Goal: Navigation & Orientation: Find specific page/section

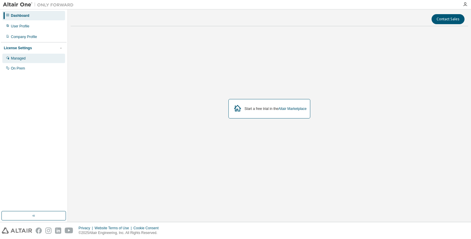
click at [30, 56] on div "Managed" at bounding box center [33, 58] width 63 height 9
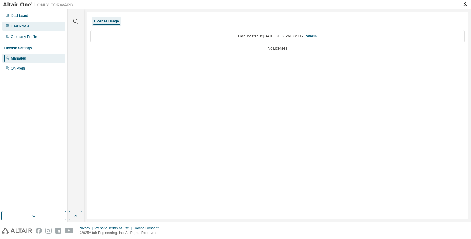
click at [28, 27] on div "User Profile" at bounding box center [20, 26] width 19 height 5
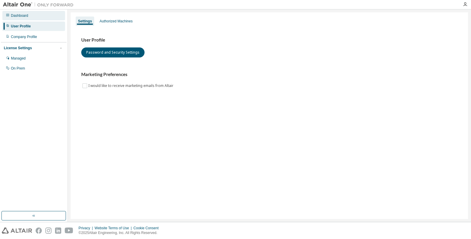
click at [28, 17] on div "Dashboard" at bounding box center [19, 15] width 17 height 5
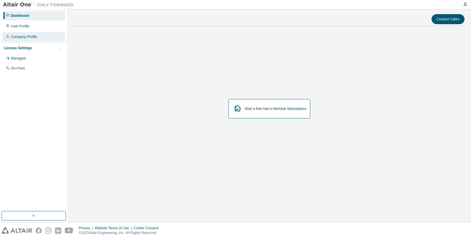
click at [27, 33] on div "Company Profile" at bounding box center [33, 36] width 63 height 9
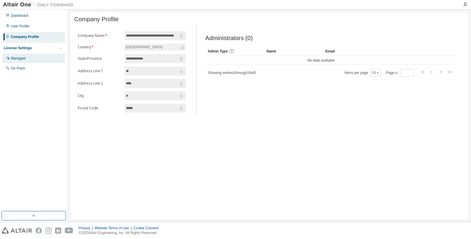
click at [22, 62] on div "Managed" at bounding box center [33, 58] width 63 height 9
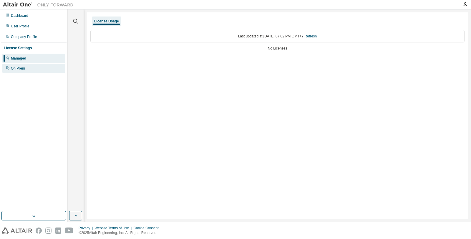
click at [22, 69] on div "On Prem" at bounding box center [18, 68] width 14 height 5
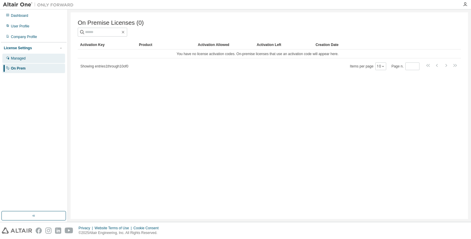
click at [34, 58] on div "Managed" at bounding box center [33, 58] width 63 height 9
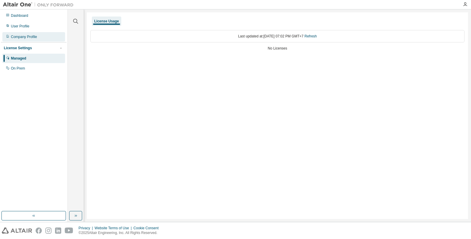
click at [34, 37] on div "Company Profile" at bounding box center [24, 36] width 26 height 5
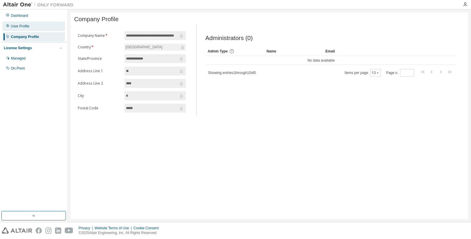
click at [36, 26] on div "User Profile" at bounding box center [33, 25] width 63 height 9
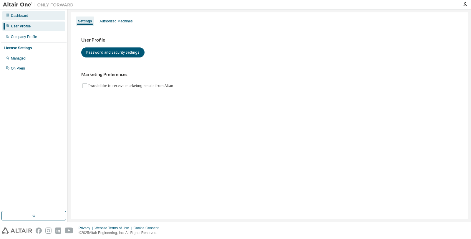
click at [42, 18] on div "Dashboard" at bounding box center [33, 15] width 63 height 9
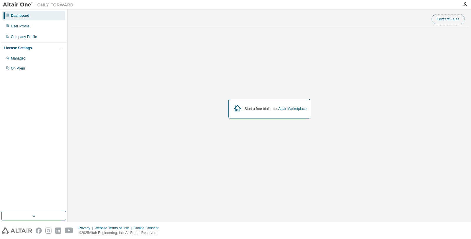
click at [444, 19] on button "Contact Sales" at bounding box center [447, 19] width 33 height 10
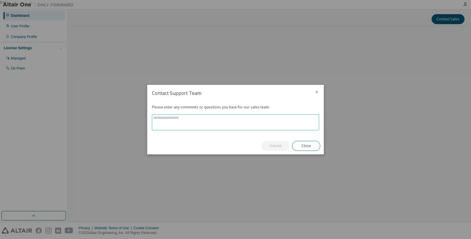
click at [248, 120] on textarea at bounding box center [235, 121] width 167 height 15
click at [317, 90] on icon "close" at bounding box center [316, 91] width 5 height 5
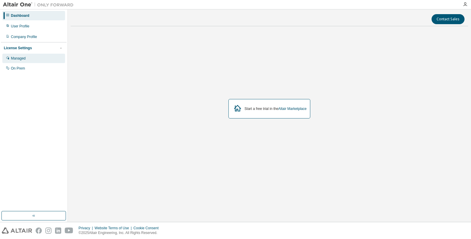
click at [16, 57] on div "Managed" at bounding box center [18, 58] width 15 height 5
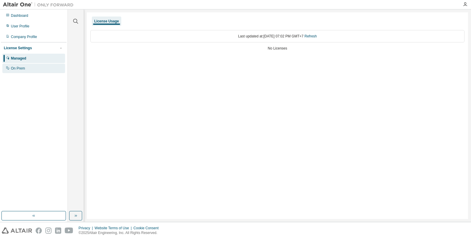
click at [17, 65] on div "On Prem" at bounding box center [33, 68] width 63 height 9
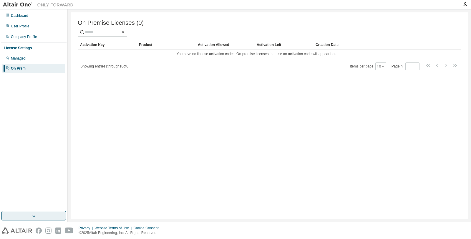
click at [36, 212] on button "button" at bounding box center [33, 215] width 64 height 9
